Goal: Task Accomplishment & Management: Complete application form

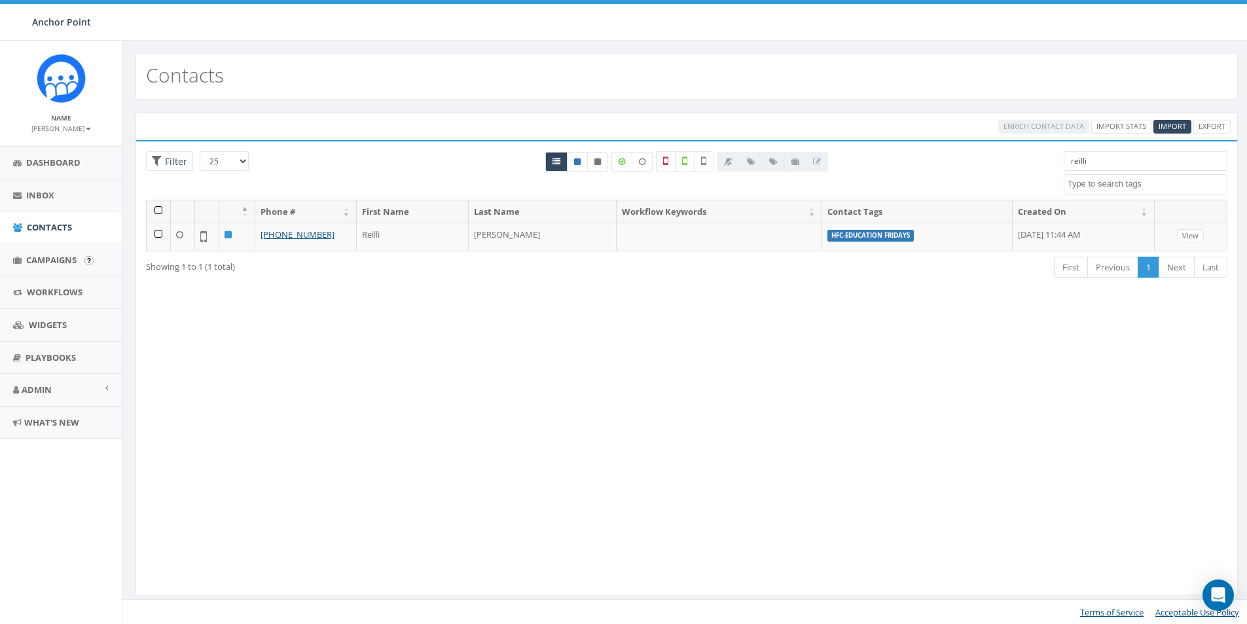
select select
click at [53, 229] on span "Contacts" at bounding box center [49, 227] width 45 height 12
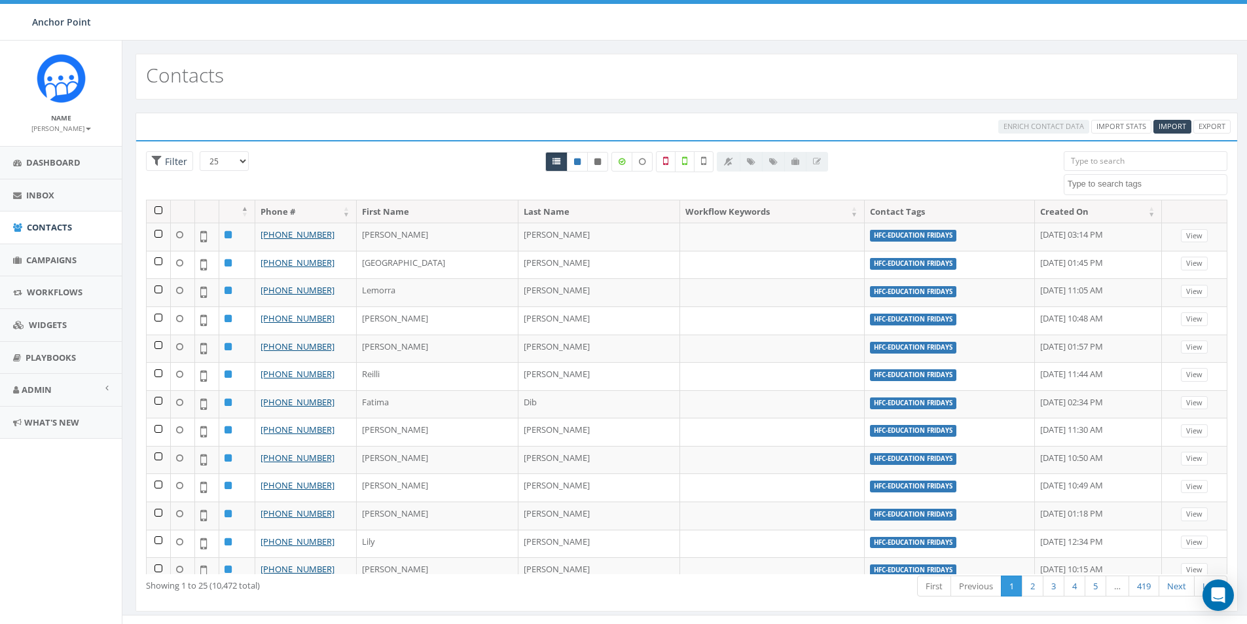
select select
click at [1079, 162] on input "search" at bounding box center [1145, 161] width 164 height 20
click at [1161, 126] on span "Import" at bounding box center [1171, 126] width 27 height 10
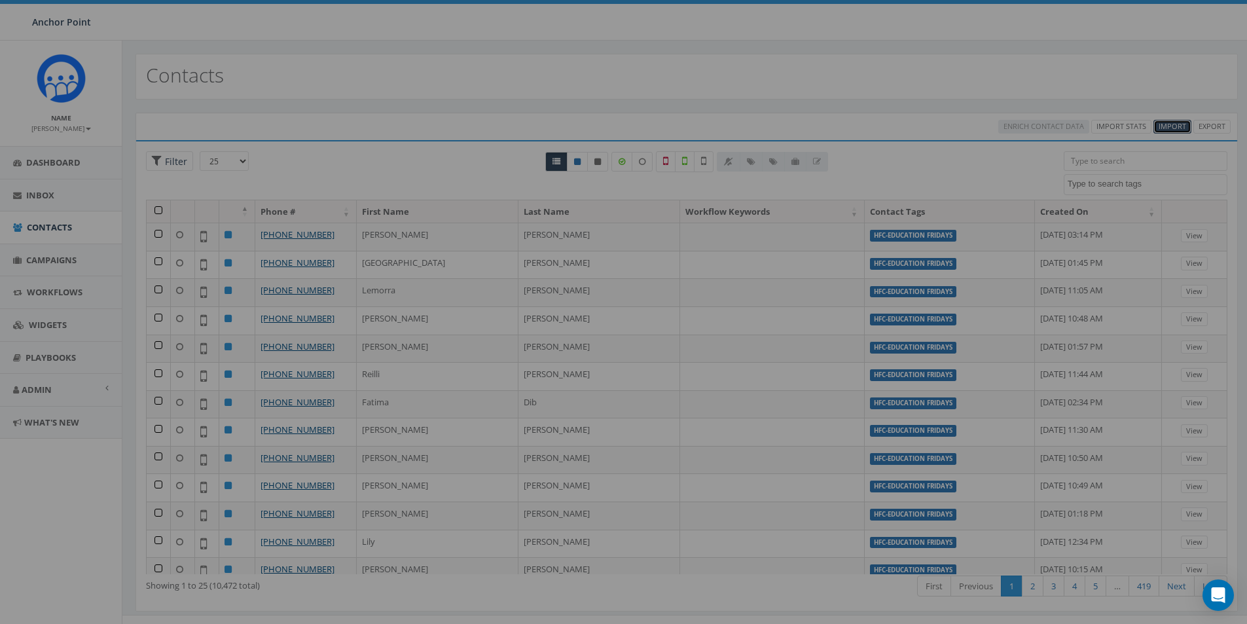
select select
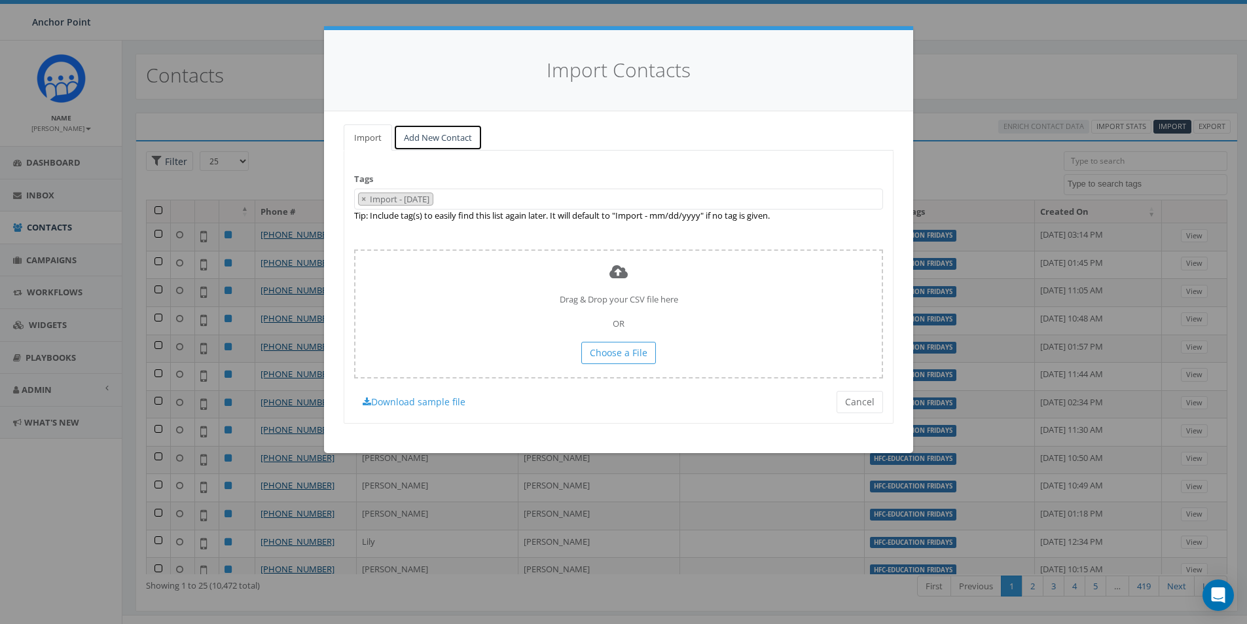
click at [413, 133] on link "Add New Contact" at bounding box center [437, 137] width 89 height 27
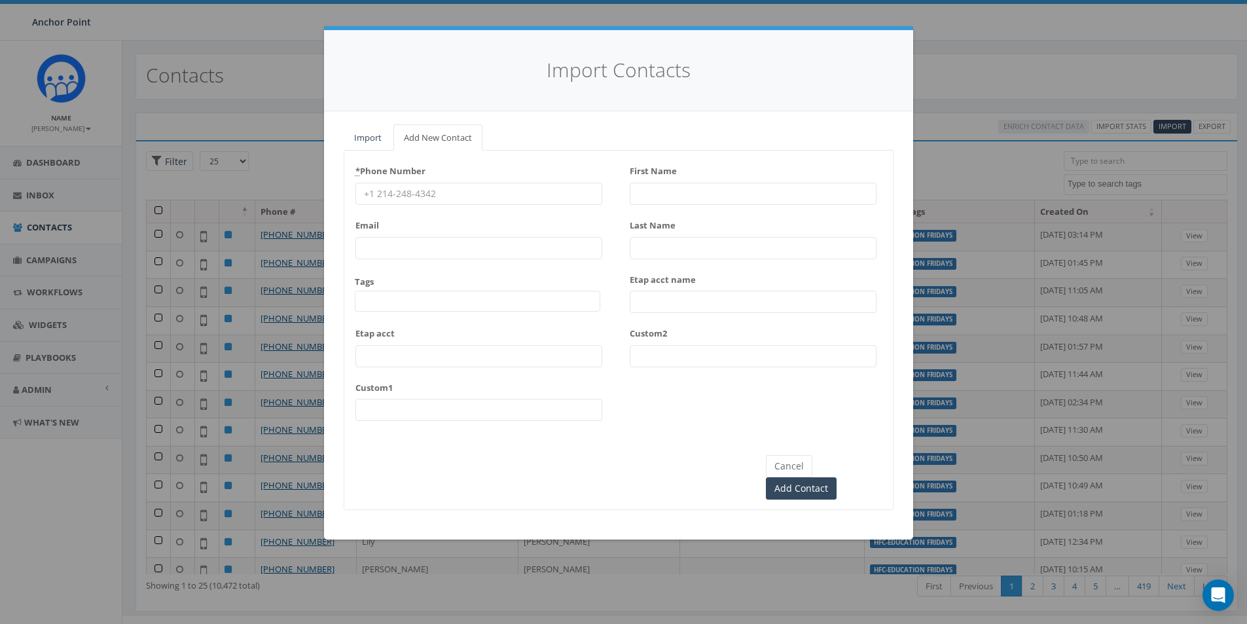
click at [394, 193] on input "* Phone Number" at bounding box center [478, 194] width 247 height 22
type input "210-441-9188"
click at [391, 304] on span at bounding box center [477, 301] width 245 height 21
type textarea "HFC"
select select "HFC-Education Fridays"
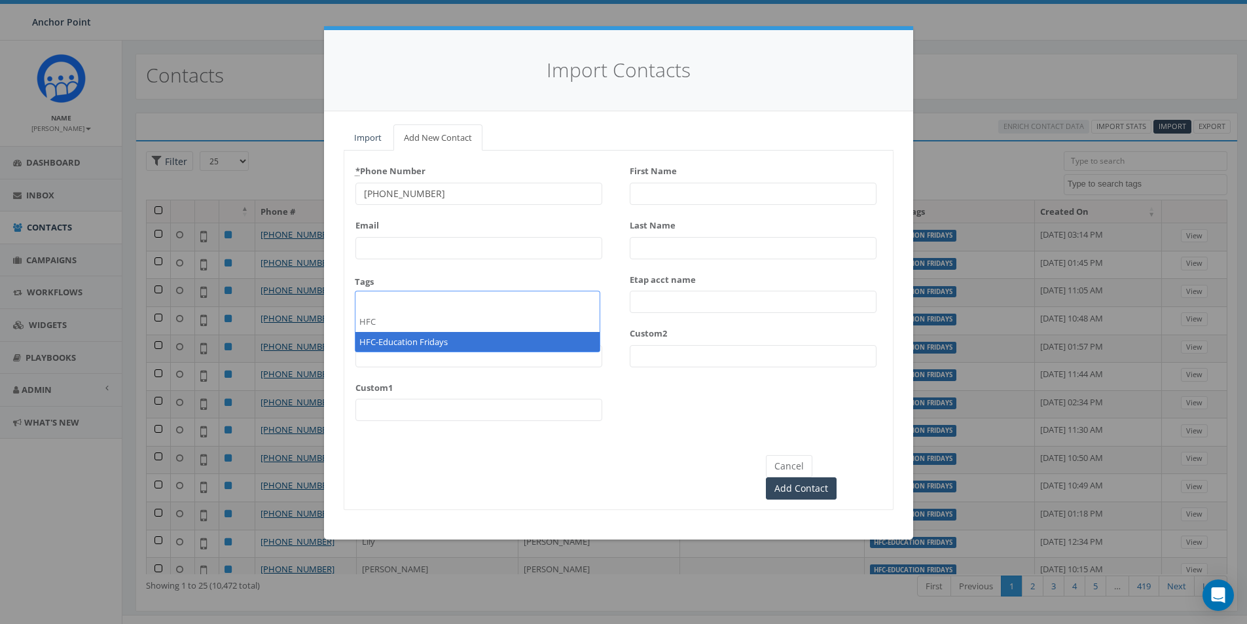
scroll to position [398, 0]
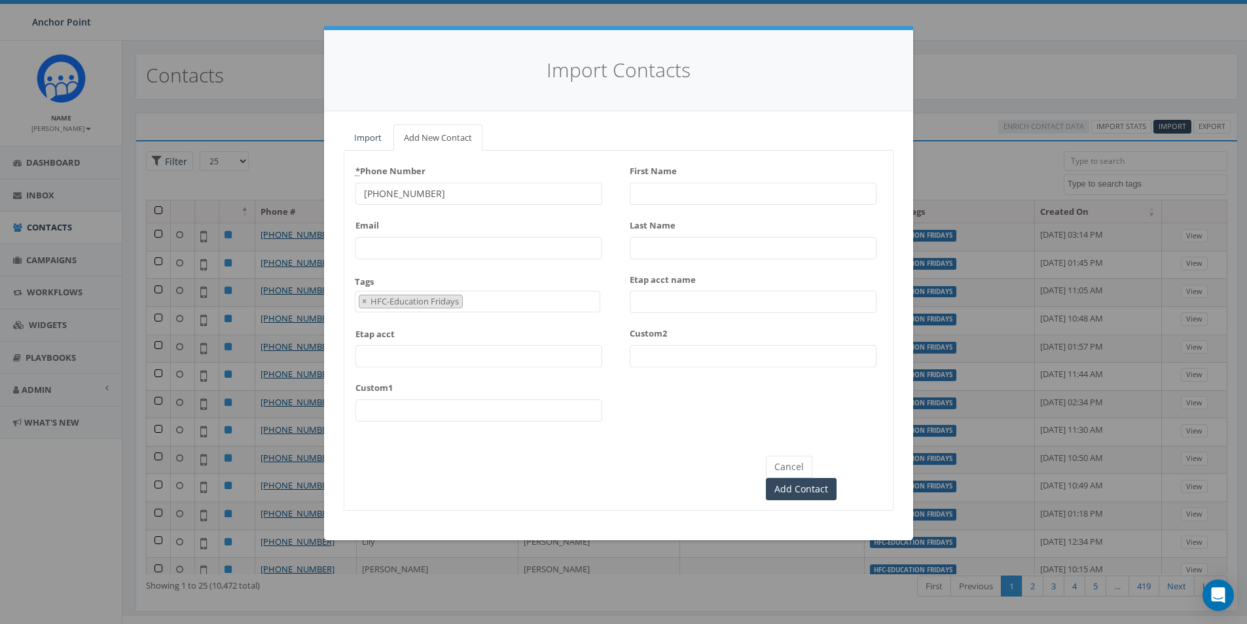
click at [678, 188] on input "First Name" at bounding box center [752, 194] width 247 height 22
type input "[GEOGRAPHIC_DATA]"
type input "[PERSON_NAME]"
click at [836, 478] on input "Add Contact" at bounding box center [801, 489] width 71 height 22
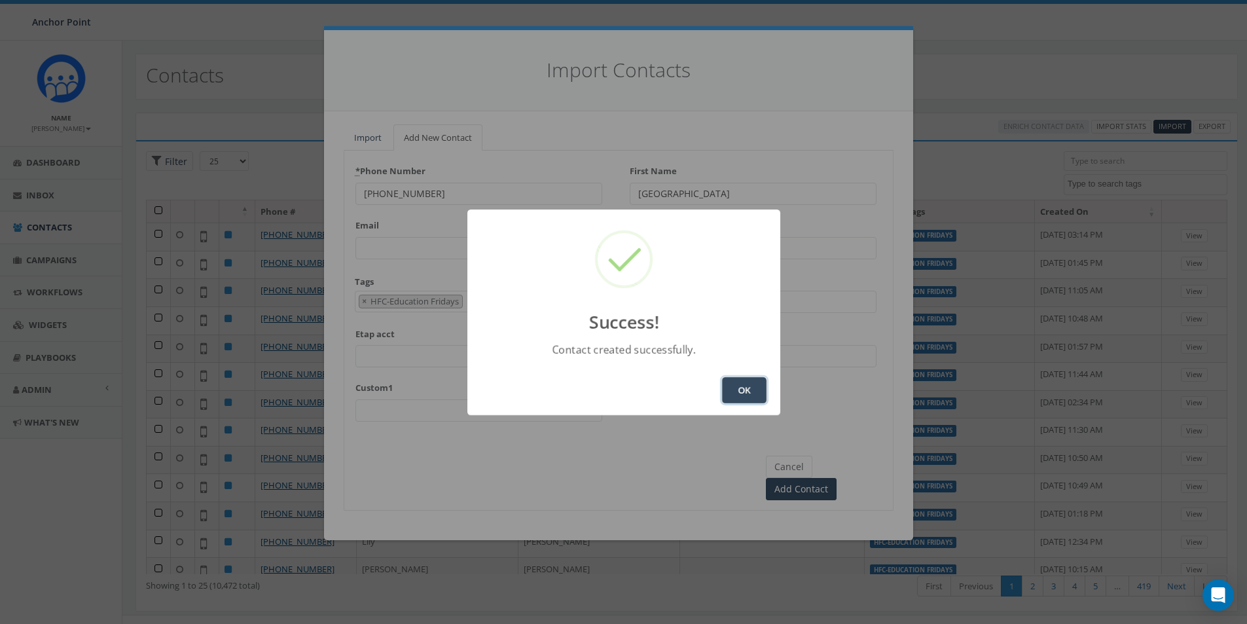
click at [743, 393] on button "OK" at bounding box center [744, 390] width 44 height 26
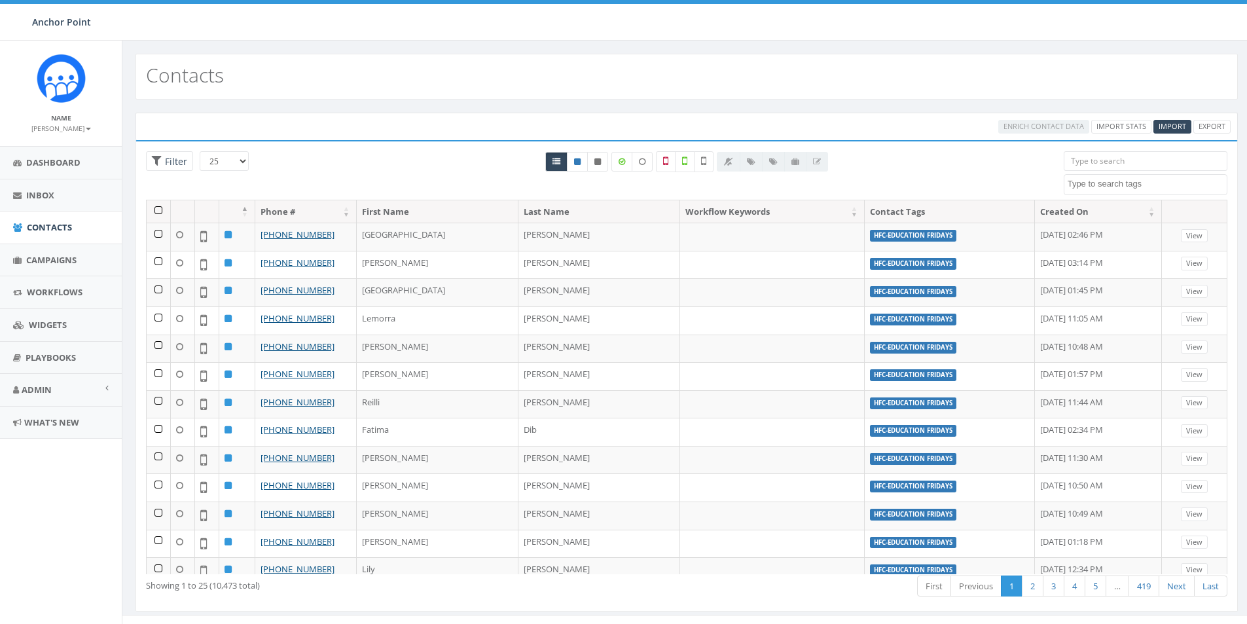
select select
click at [1165, 124] on span "Import" at bounding box center [1171, 126] width 27 height 10
select select
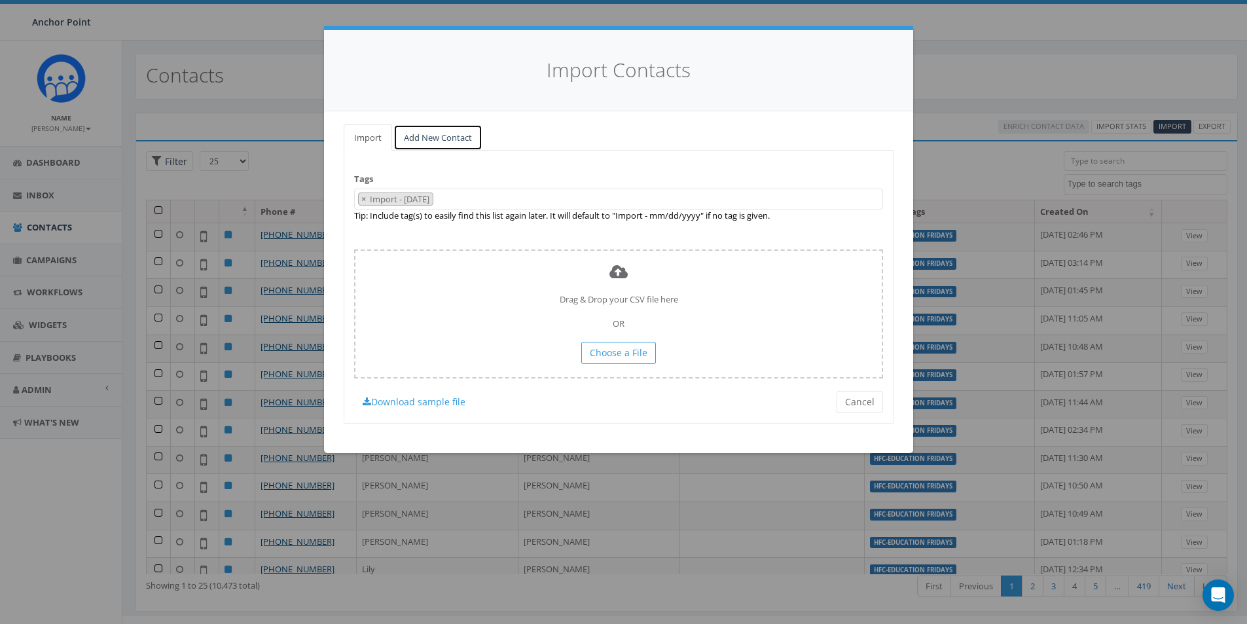
click at [442, 138] on link "Add New Contact" at bounding box center [437, 137] width 89 height 27
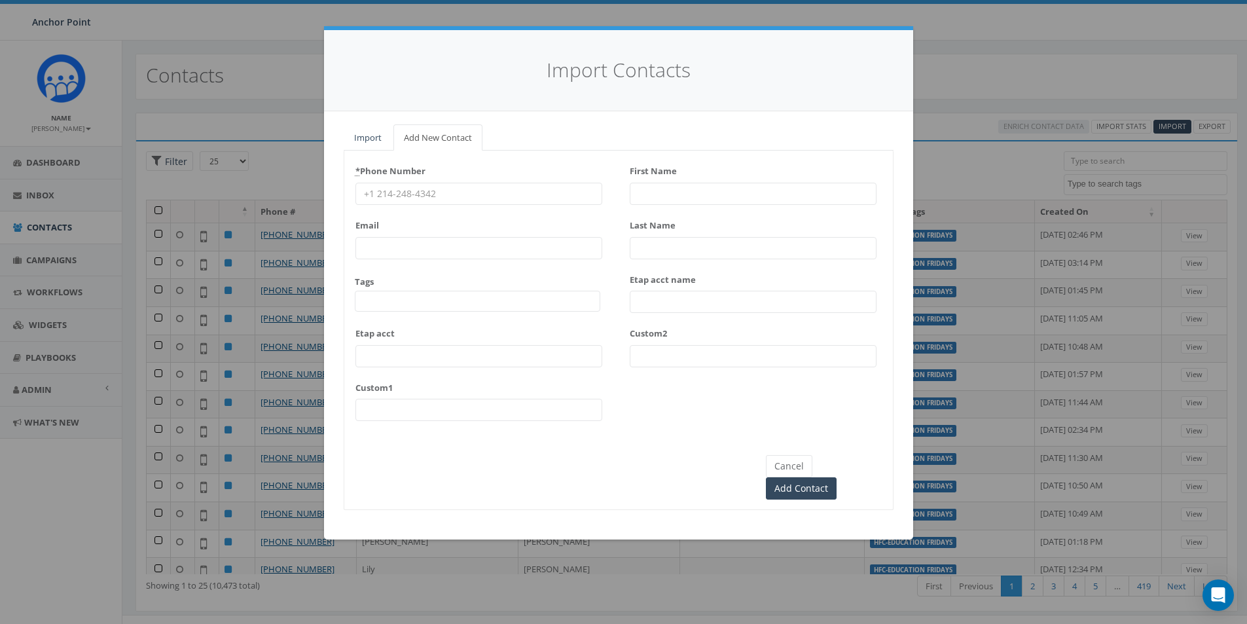
click at [408, 197] on input "* Phone Number" at bounding box center [478, 194] width 247 height 22
type input "409-312-9978"
click at [387, 300] on span at bounding box center [477, 301] width 245 height 21
type textarea "HFC"
select select "HFC-Education Fridays"
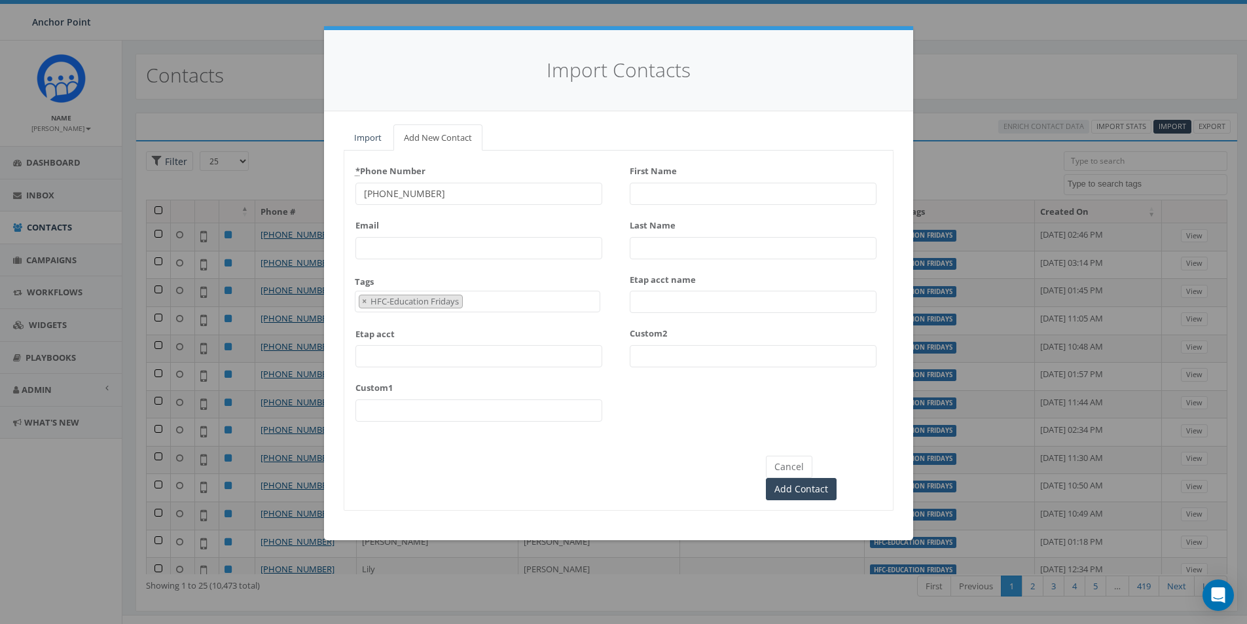
scroll to position [398, 0]
click at [656, 198] on input "First Name" at bounding box center [752, 194] width 247 height 22
type input "Destiny"
type input "[PERSON_NAME]"
click at [836, 478] on input "Add Contact" at bounding box center [801, 489] width 71 height 22
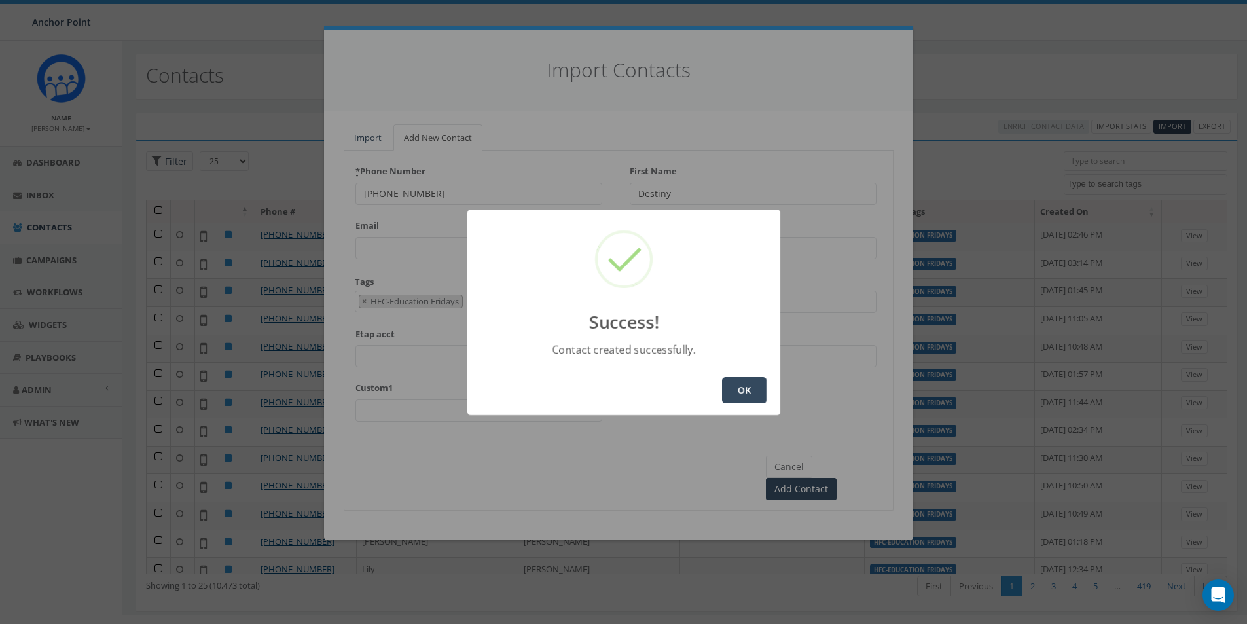
click at [735, 384] on button "OK" at bounding box center [744, 390] width 44 height 26
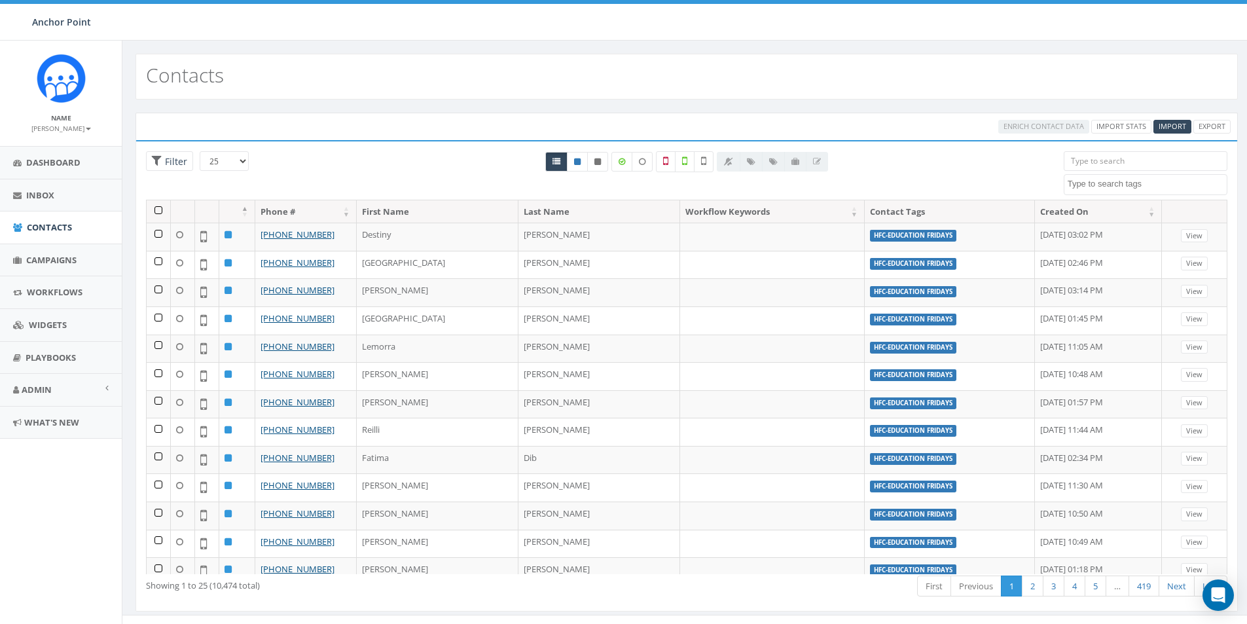
select select
click at [1174, 124] on span "Import" at bounding box center [1171, 126] width 27 height 10
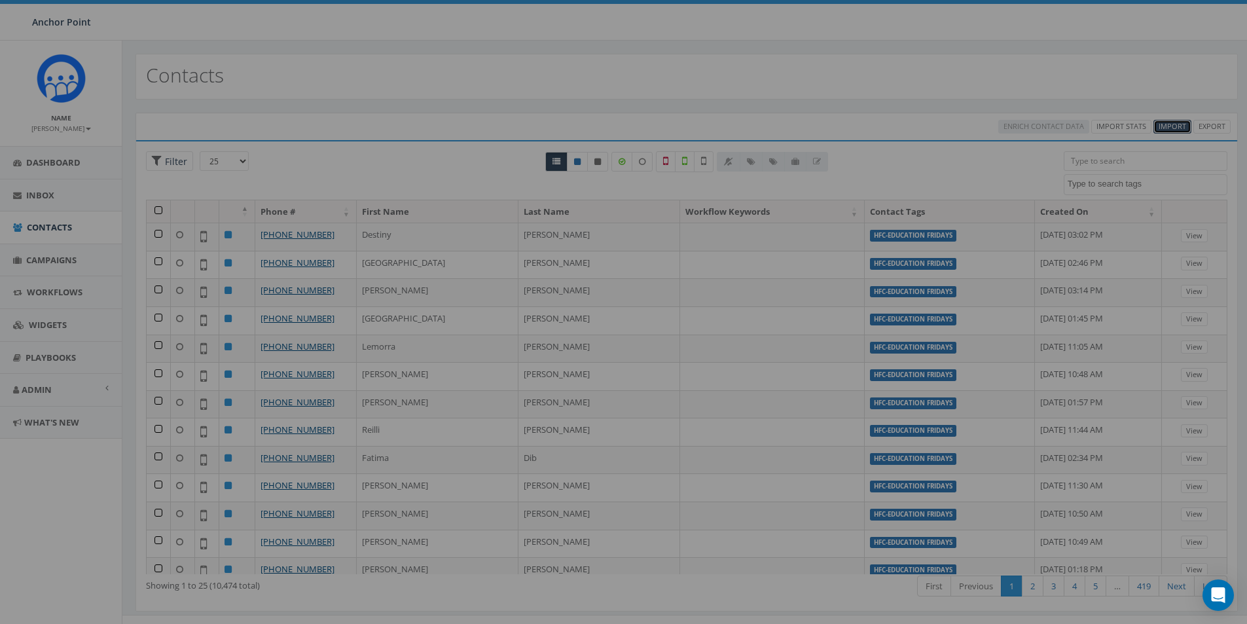
select select
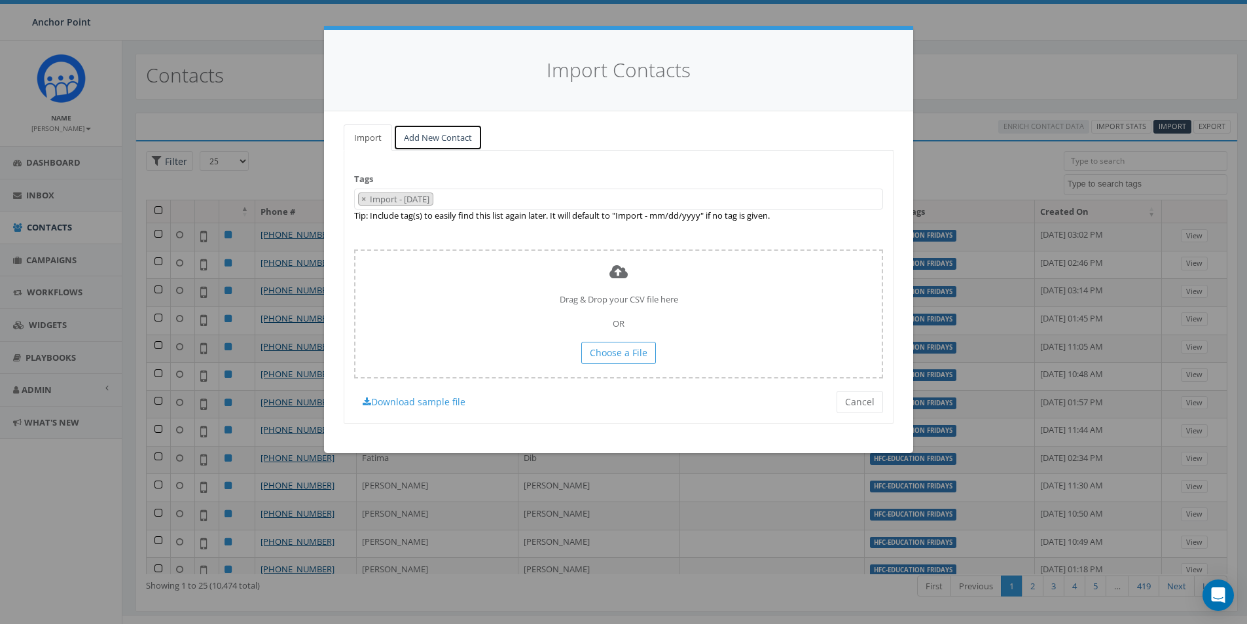
click at [437, 138] on link "Add New Contact" at bounding box center [437, 137] width 89 height 27
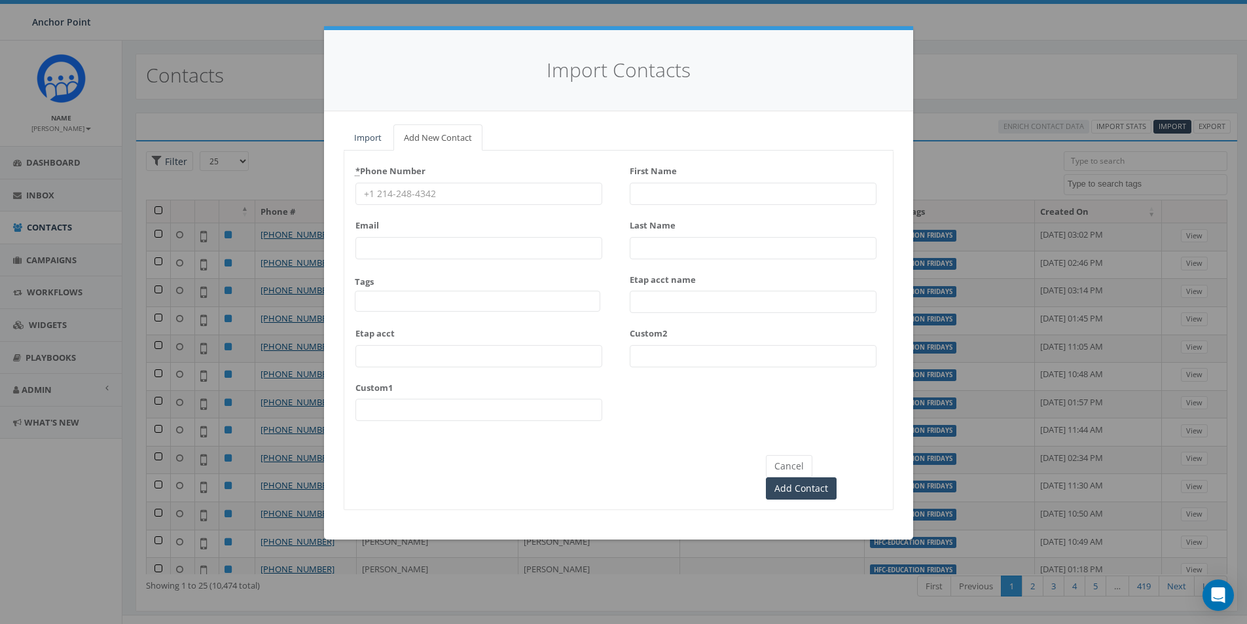
click at [391, 192] on input "* Phone Number" at bounding box center [478, 194] width 247 height 22
type input "210-441-9188"
click at [408, 302] on span at bounding box center [477, 301] width 245 height 21
type textarea "HFC"
select select "HFC-Education Fridays"
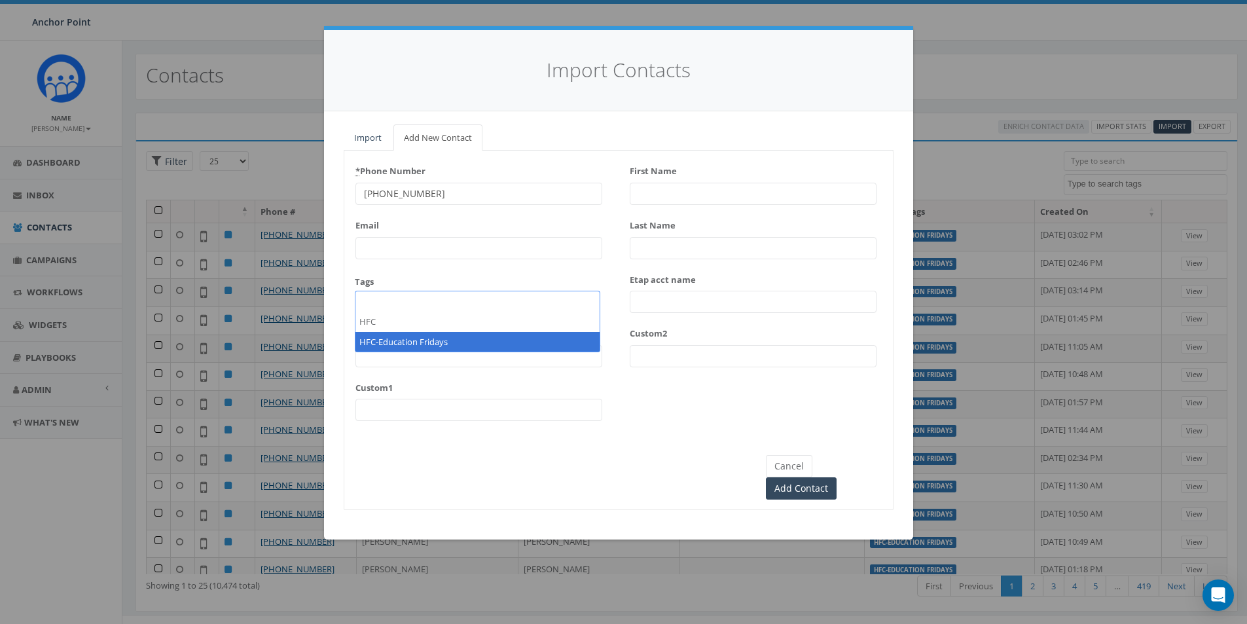
scroll to position [398, 0]
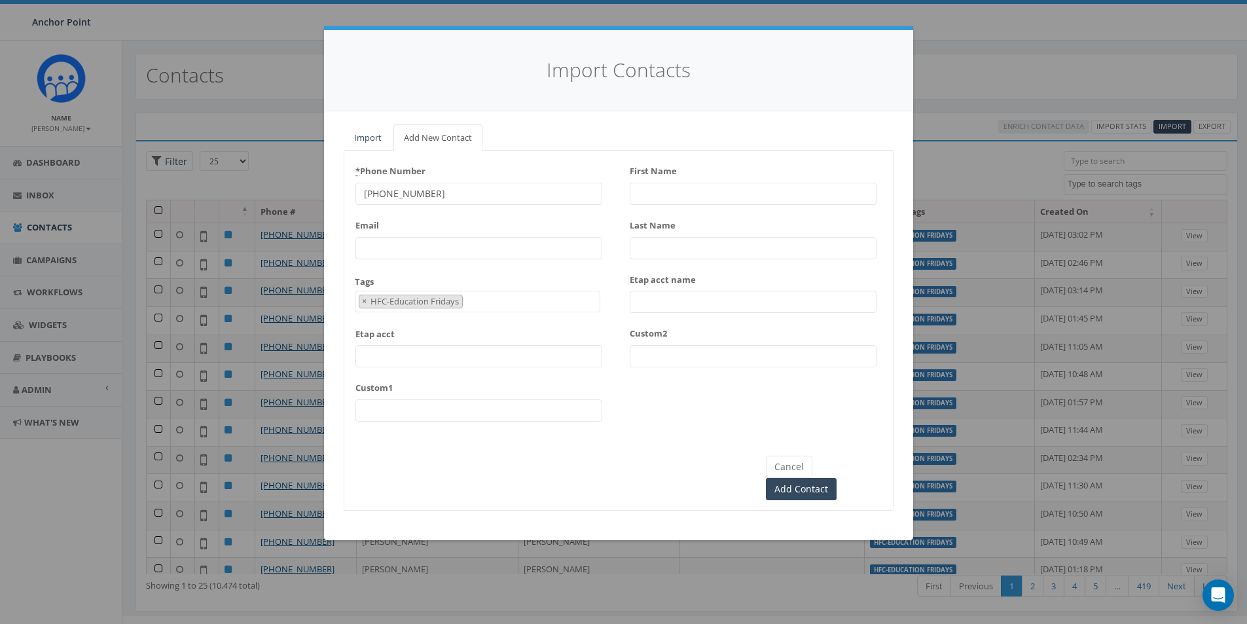
click at [649, 194] on input "First Name" at bounding box center [752, 194] width 247 height 22
type input "[GEOGRAPHIC_DATA]"
type input "[PERSON_NAME]"
click at [836, 478] on input "Add Contact" at bounding box center [801, 489] width 71 height 22
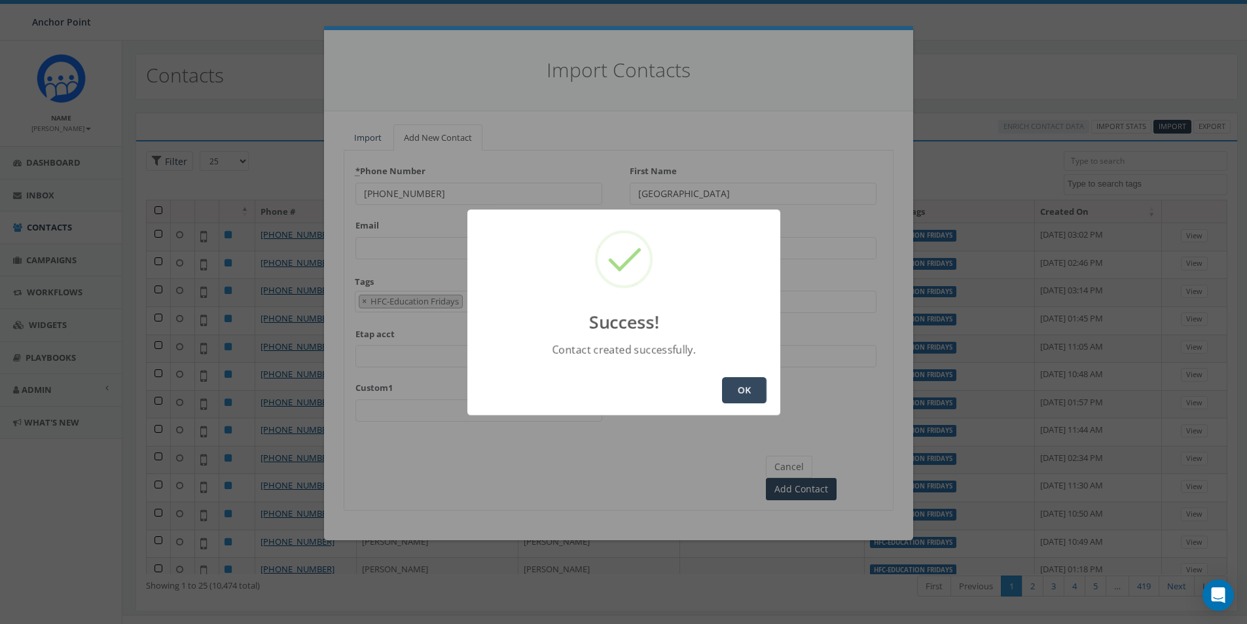
click at [744, 387] on button "OK" at bounding box center [744, 390] width 44 height 26
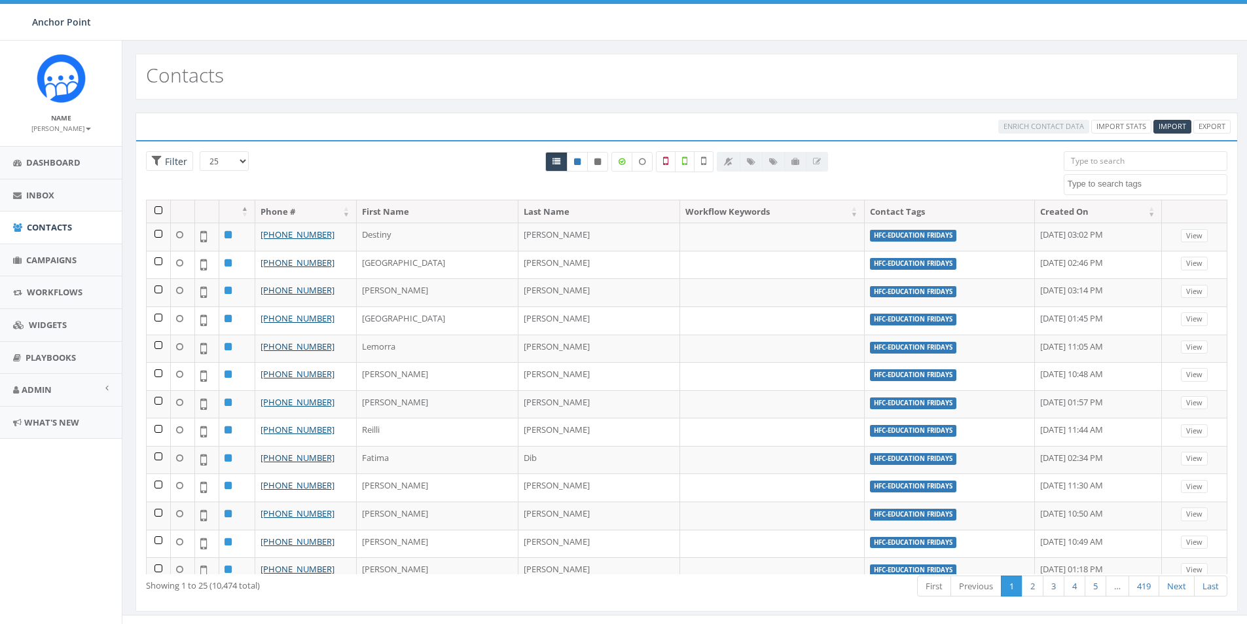
select select
